Goal: Information Seeking & Learning: Check status

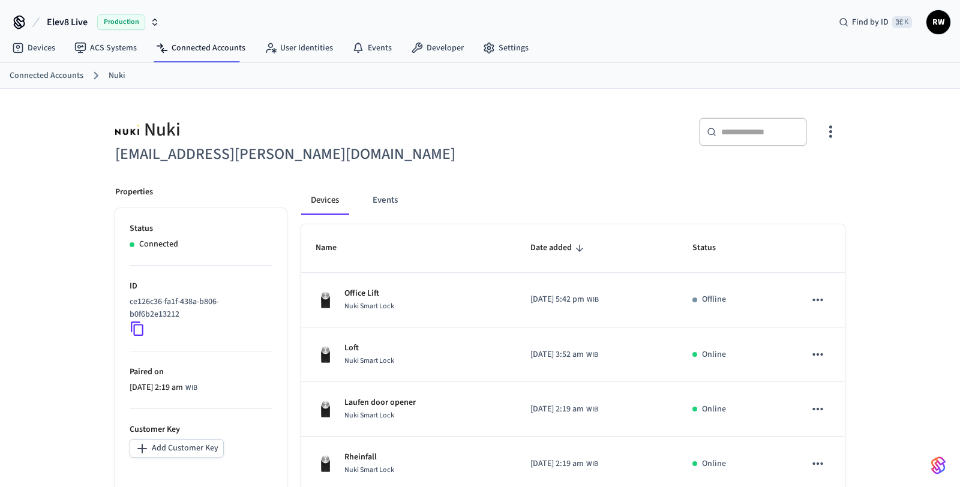
scroll to position [321, 0]
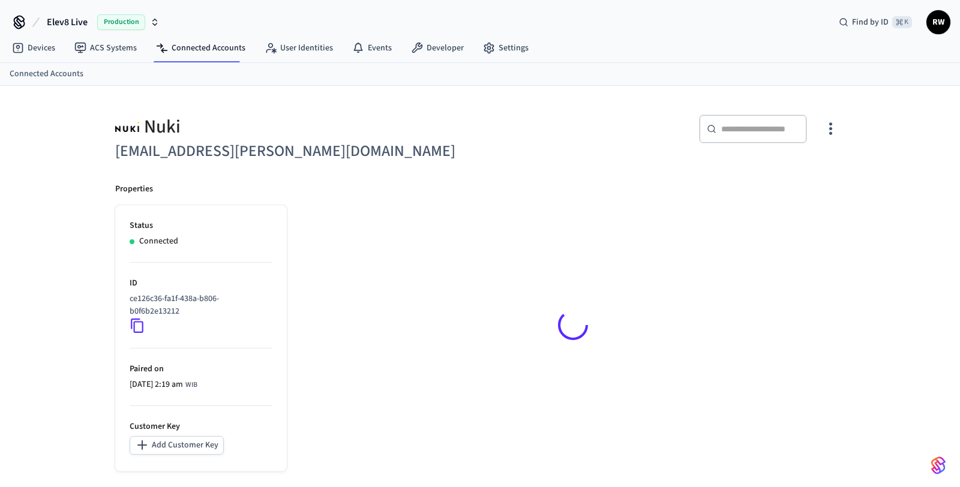
scroll to position [16, 0]
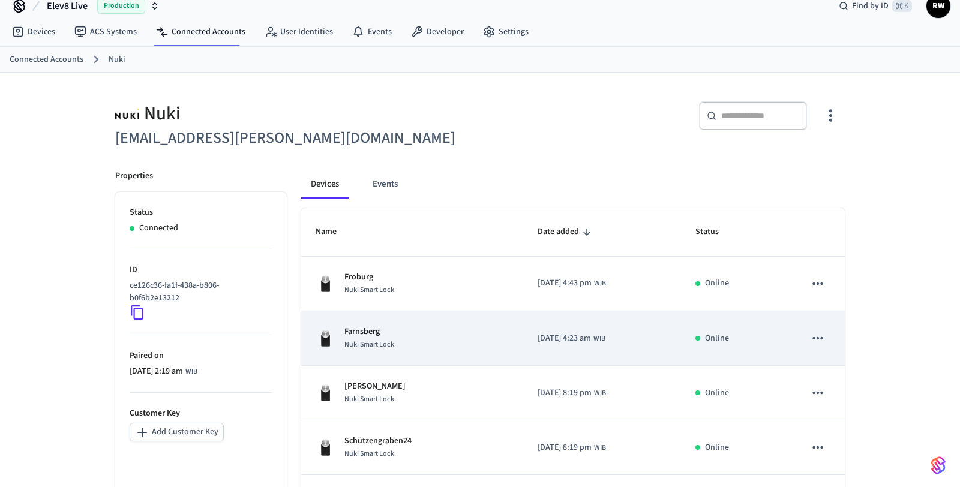
click at [571, 325] on td "2025/09/12 at 4:23 am WIB" at bounding box center [602, 338] width 158 height 55
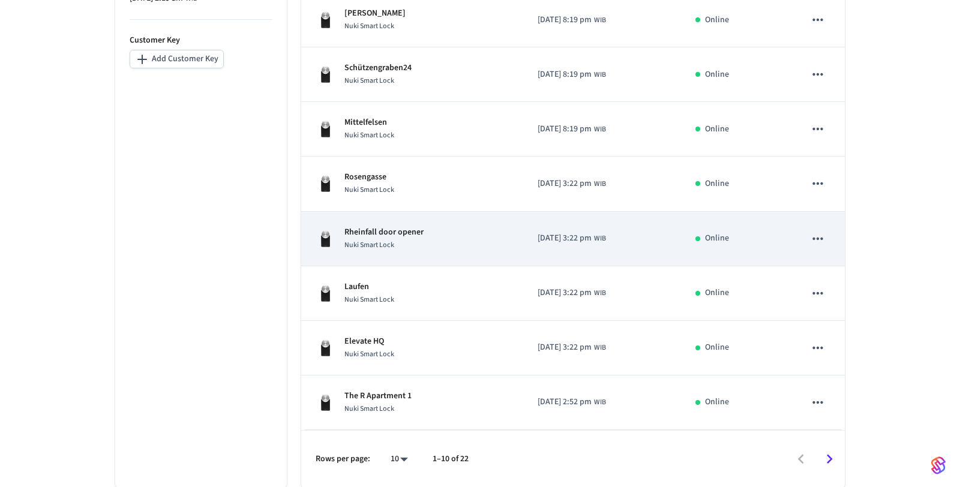
scroll to position [383, 0]
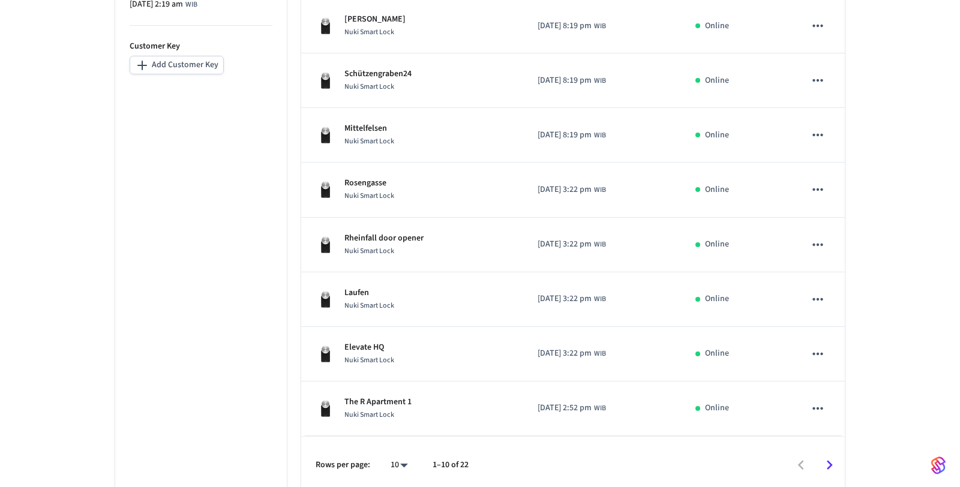
click at [833, 464] on icon "Go to next page" at bounding box center [829, 465] width 19 height 19
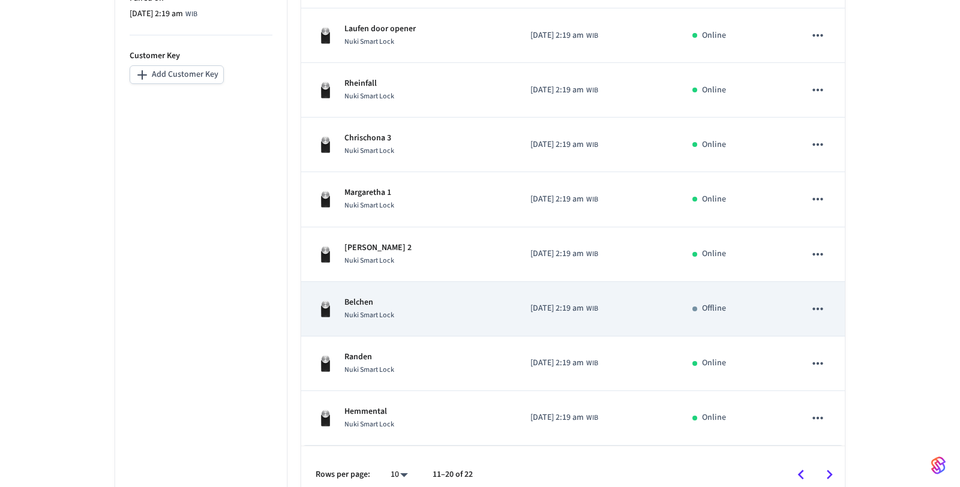
scroll to position [372, 0]
click at [623, 299] on td "2025/05/07 at 2:19 am WIB" at bounding box center [597, 310] width 162 height 55
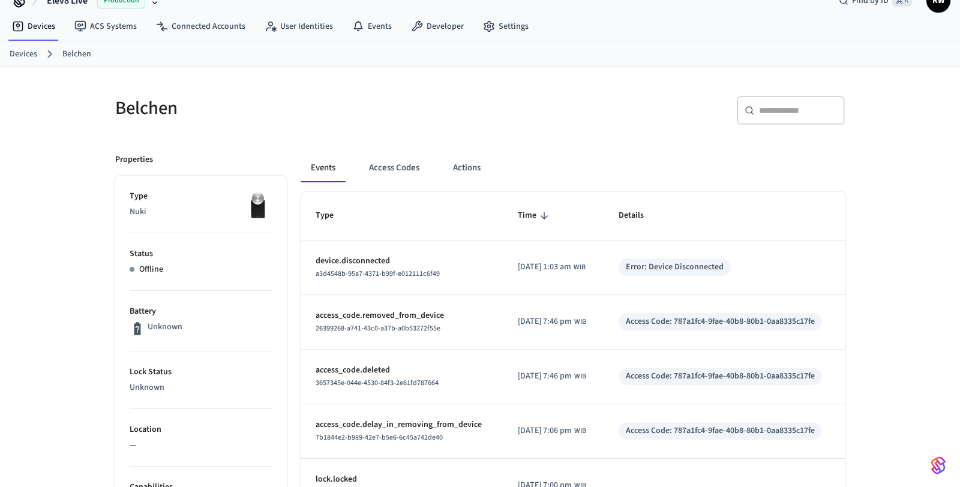
scroll to position [2, 0]
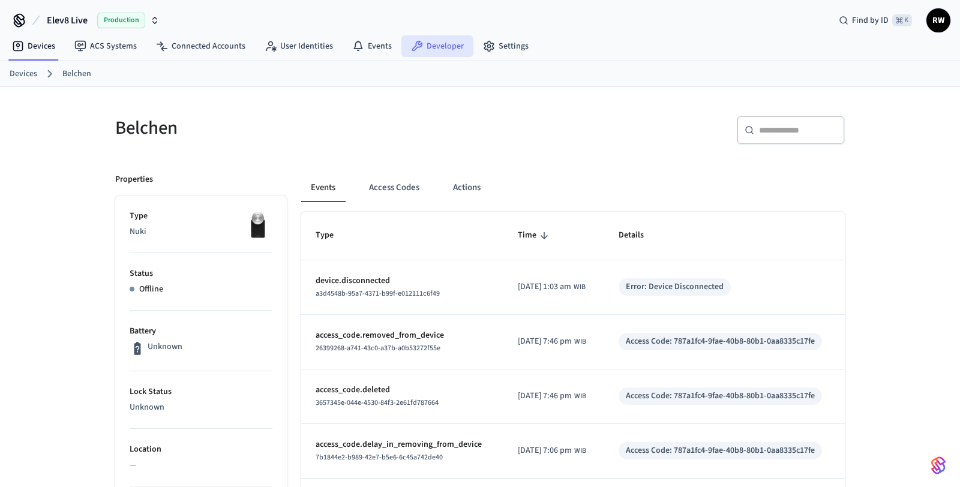
click at [443, 47] on link "Developer" at bounding box center [437, 46] width 72 height 22
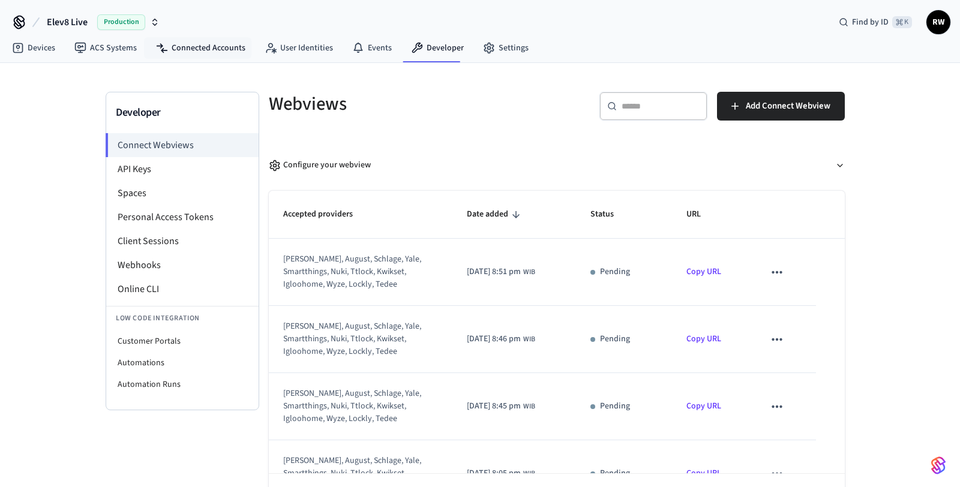
drag, startPoint x: 218, startPoint y: 53, endPoint x: 253, endPoint y: 98, distance: 57.2
